Goal: Task Accomplishment & Management: Manage account settings

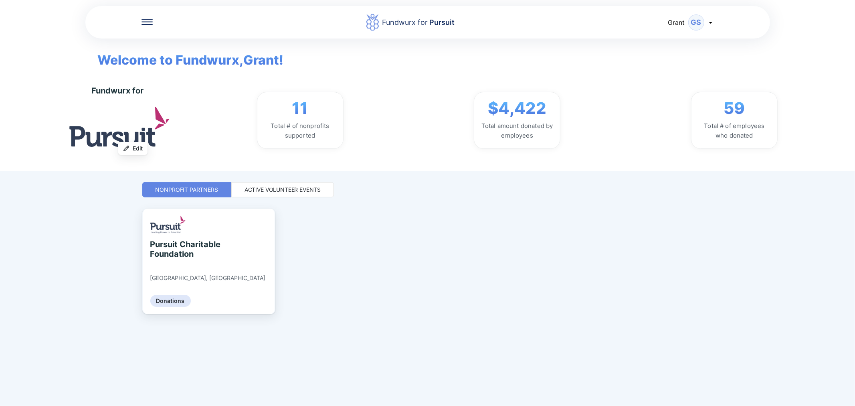
click at [275, 181] on div "Fundwurx for Pursuit [PERSON_NAME] Welcome to Fundwurx, Grant ! Fundwurx for Up…" at bounding box center [427, 203] width 571 height 406
click at [274, 195] on div "Active Volunteer Events" at bounding box center [282, 189] width 103 height 15
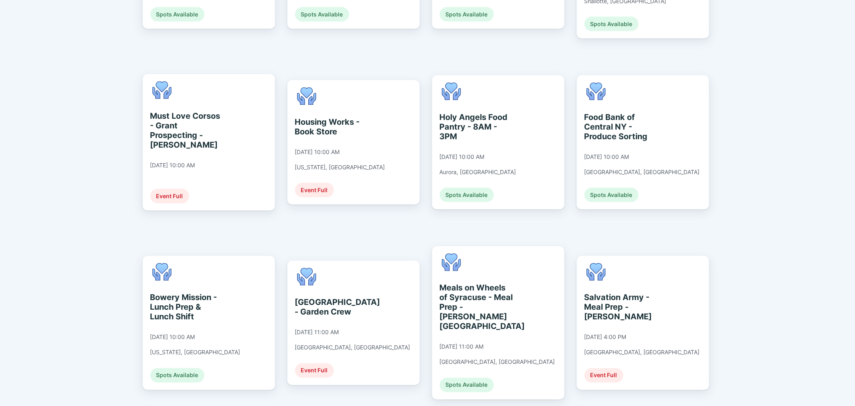
scroll to position [1061, 0]
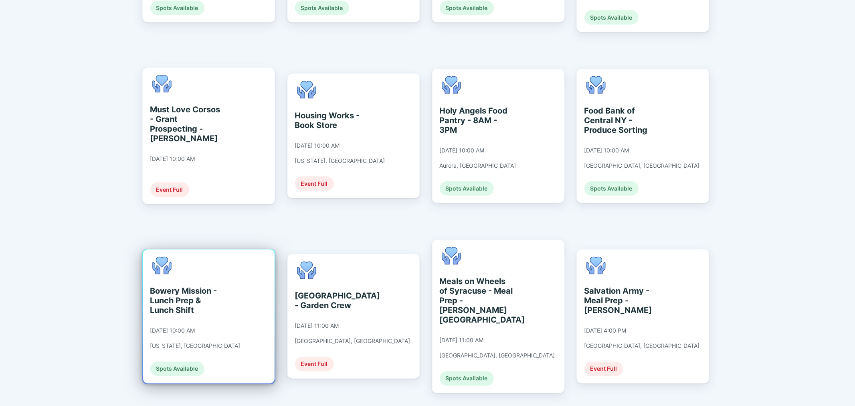
click at [210, 286] on div "Bowery Mission - Lunch Prep & Lunch Shift" at bounding box center [186, 300] width 73 height 29
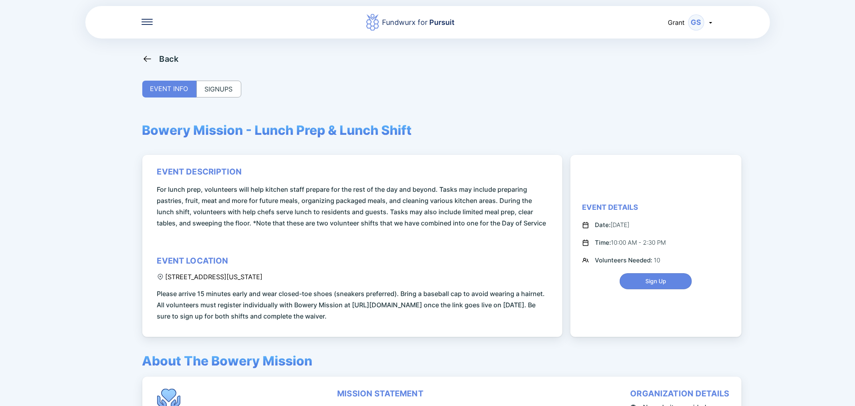
click at [217, 77] on div "Back EVENT INFO SIGNUPS Bowery Mission - Lunch Prep & Lunch Shift event descrip…" at bounding box center [427, 257] width 571 height 406
click at [222, 91] on div "SIGNUPS" at bounding box center [218, 89] width 45 height 17
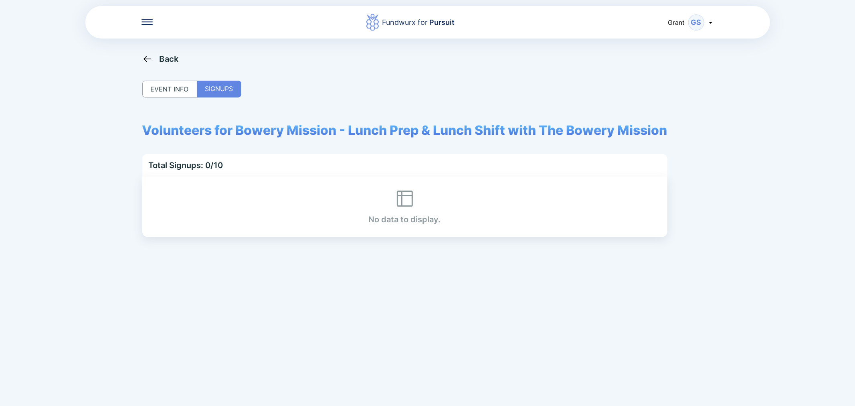
click at [181, 87] on div "EVENT INFO" at bounding box center [169, 89] width 55 height 17
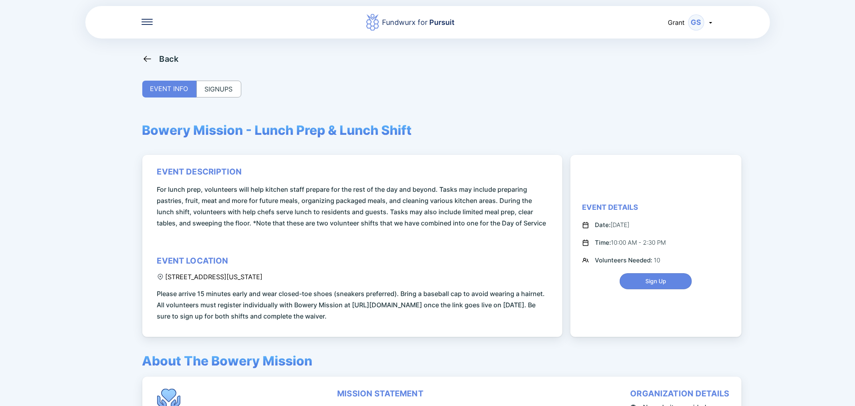
click at [139, 53] on div "Fundwurx for Pursuit [PERSON_NAME] Back EVENT INFO SIGNUPS Bowery Mission - Lun…" at bounding box center [427, 203] width 855 height 406
click at [153, 63] on div "Back" at bounding box center [160, 59] width 36 height 10
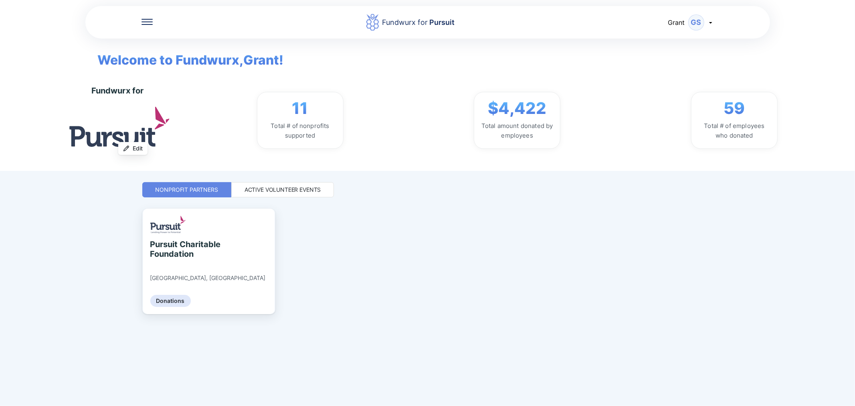
click at [264, 181] on div "Fundwurx for Pursuit [PERSON_NAME] Welcome to Fundwurx, Grant ! Fundwurx for Up…" at bounding box center [427, 203] width 571 height 406
drag, startPoint x: 269, startPoint y: 194, endPoint x: 238, endPoint y: 184, distance: 32.6
click at [238, 184] on div "Active Volunteer Events" at bounding box center [282, 189] width 103 height 15
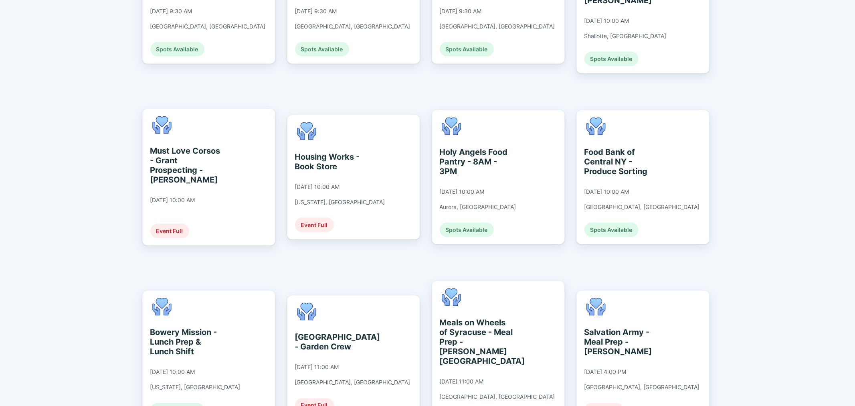
scroll to position [1025, 0]
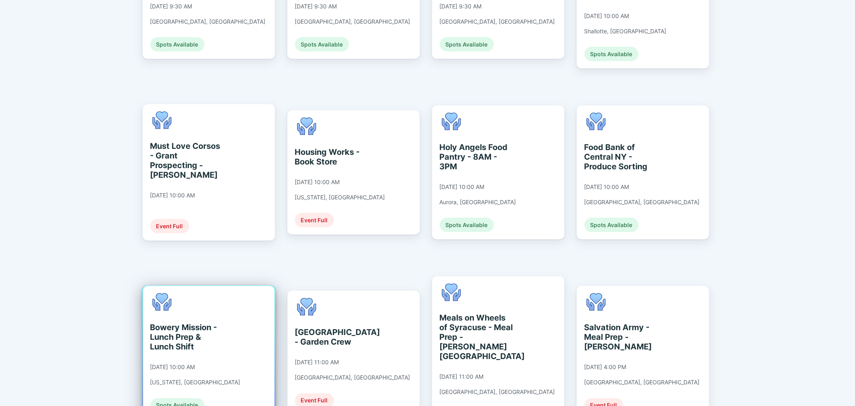
click at [194, 323] on div "Bowery Mission - Lunch Prep & Lunch Shift" at bounding box center [186, 337] width 73 height 29
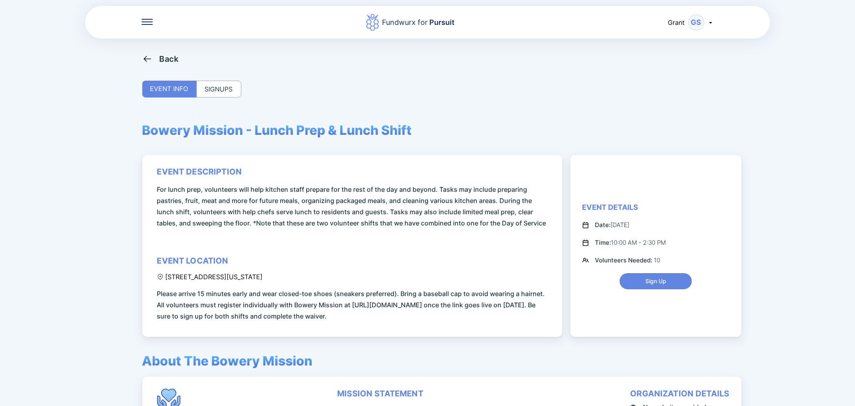
click at [215, 97] on div "Back EVENT INFO SIGNUPS Bowery Mission - Lunch Prep & Lunch Shift event descrip…" at bounding box center [427, 257] width 571 height 406
click at [215, 91] on div "SIGNUPS" at bounding box center [218, 89] width 45 height 17
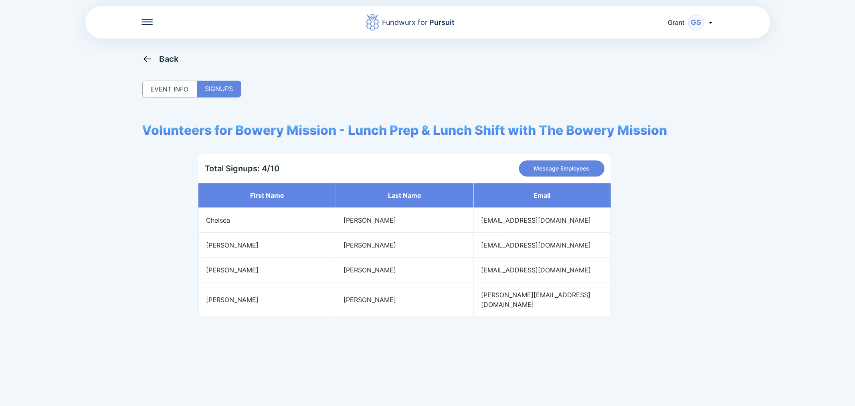
click at [146, 61] on icon at bounding box center [147, 59] width 10 height 10
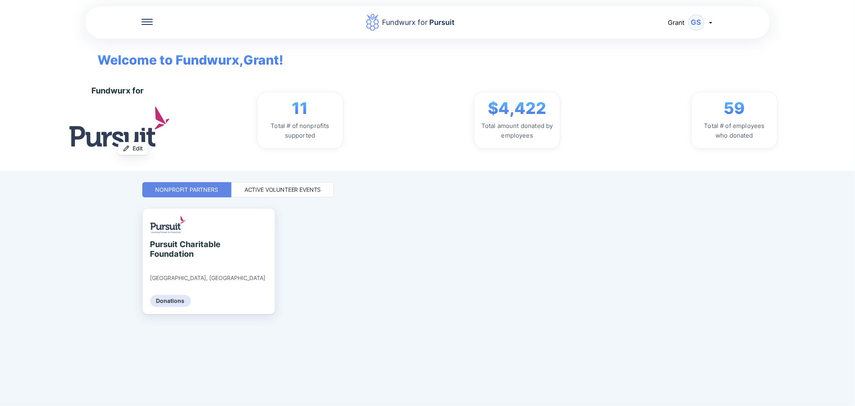
click at [290, 192] on div "Active Volunteer Events" at bounding box center [283, 190] width 77 height 8
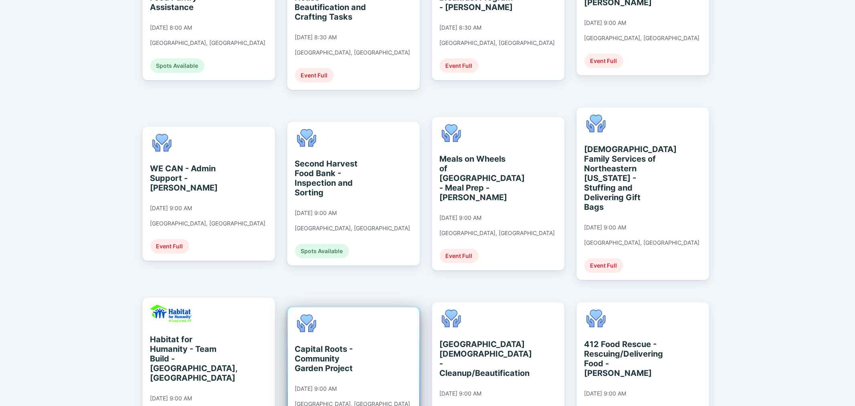
scroll to position [401, 0]
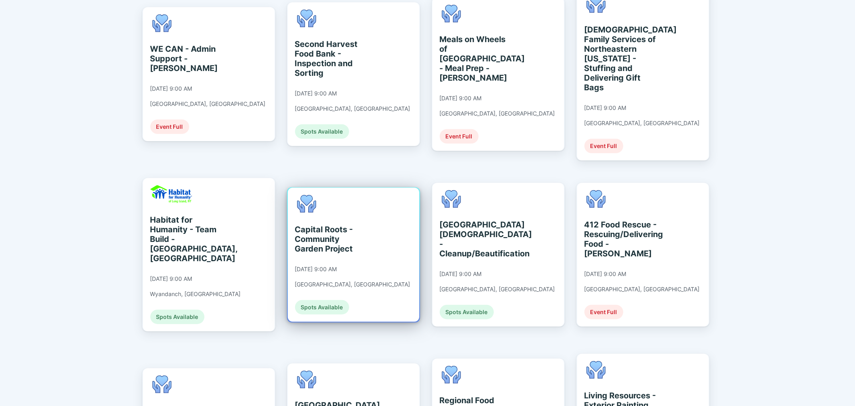
click at [319, 225] on div "Capital Roots - Community Garden Project" at bounding box center [331, 239] width 73 height 29
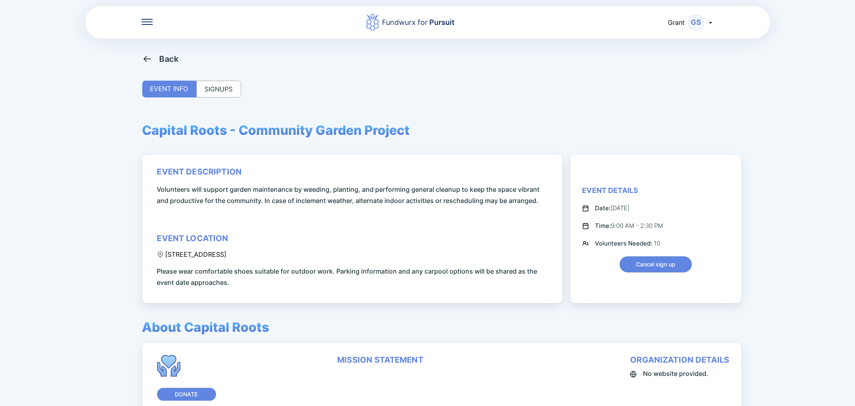
click at [222, 89] on div "SIGNUPS" at bounding box center [218, 89] width 45 height 17
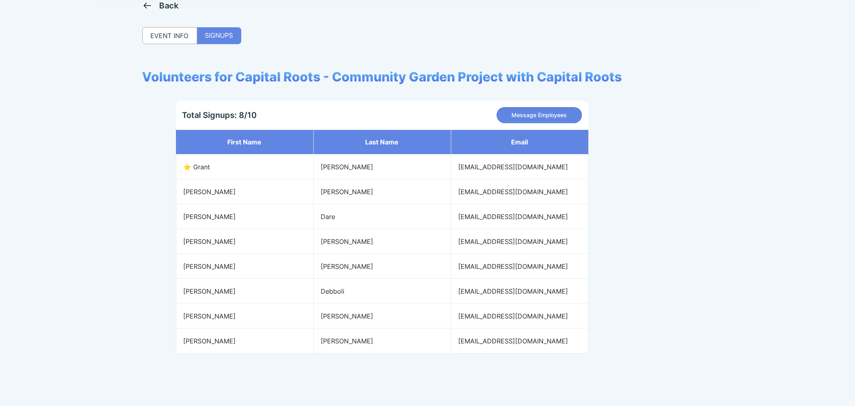
scroll to position [54, 0]
click at [532, 107] on button "Message Employees" at bounding box center [539, 115] width 85 height 16
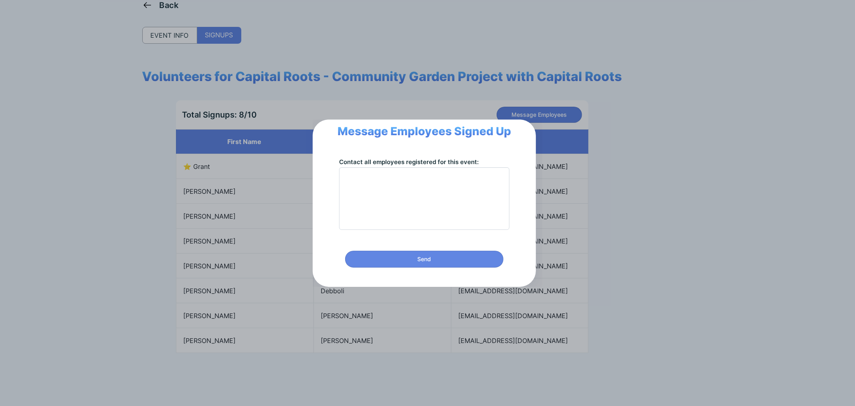
click at [623, 260] on div "Message Employees Signed Up Contact all employees registered for this event: Se…" at bounding box center [427, 203] width 855 height 406
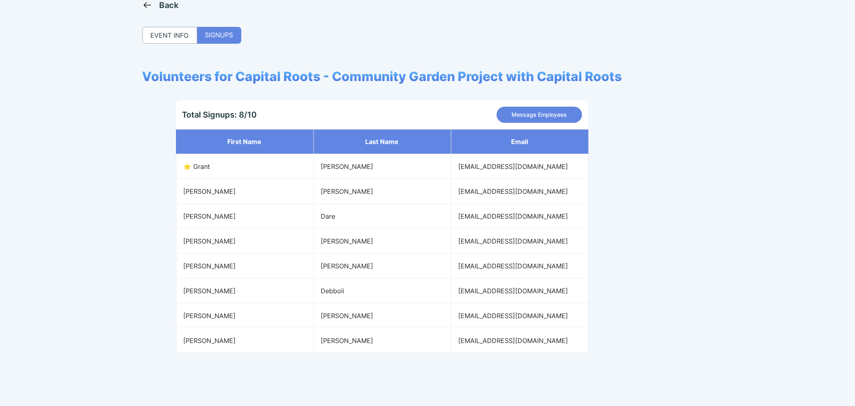
click at [41, 235] on div "Fundwurx for Pursuit [PERSON_NAME] Back EVENT INFO SIGNUPS Volunteers for Capit…" at bounding box center [427, 203] width 855 height 406
click at [634, 269] on div "Back EVENT INFO SIGNUPS Volunteers for Capital Roots - Community Garden Project…" at bounding box center [427, 203] width 571 height 406
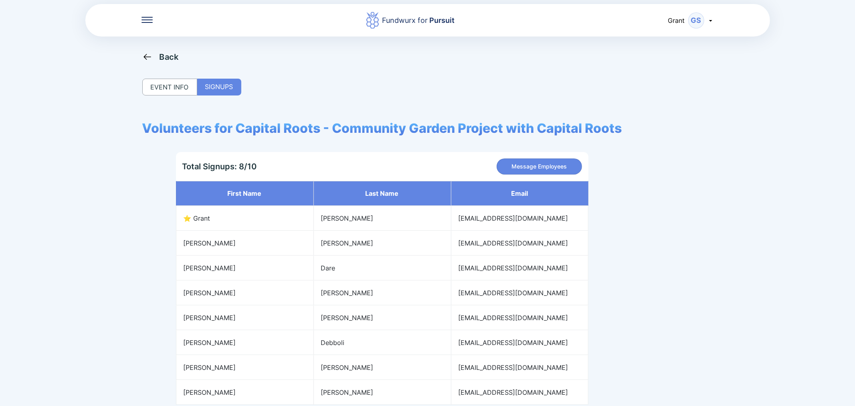
scroll to position [0, 0]
